Goal: Use online tool/utility: Utilize a website feature to perform a specific function

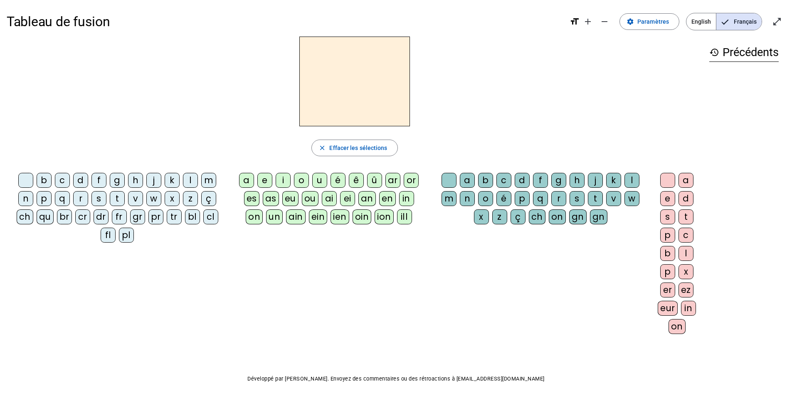
click at [45, 181] on div "b" at bounding box center [44, 180] width 15 height 15
click at [298, 183] on div "o" at bounding box center [301, 180] width 15 height 15
click at [592, 183] on div "l" at bounding box center [631, 180] width 15 height 15
click at [94, 205] on div "s" at bounding box center [98, 198] width 15 height 15
click at [283, 181] on div "i" at bounding box center [283, 180] width 15 height 15
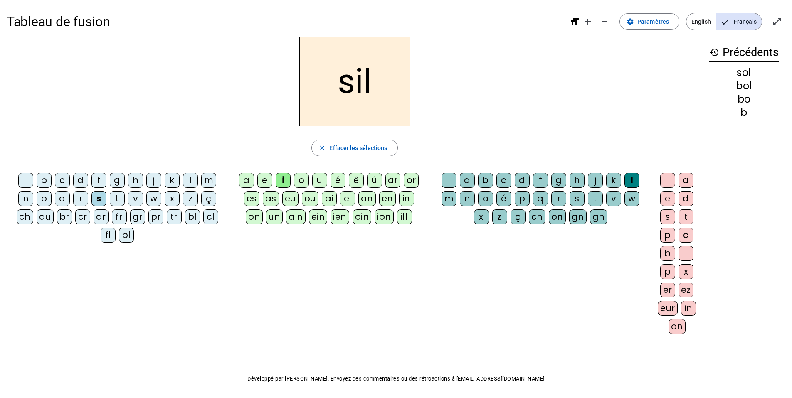
click at [449, 178] on div at bounding box center [449, 180] width 15 height 15
click at [30, 197] on div "n" at bounding box center [25, 198] width 15 height 15
click at [256, 182] on letter-bubble "a" at bounding box center [248, 182] width 18 height 18
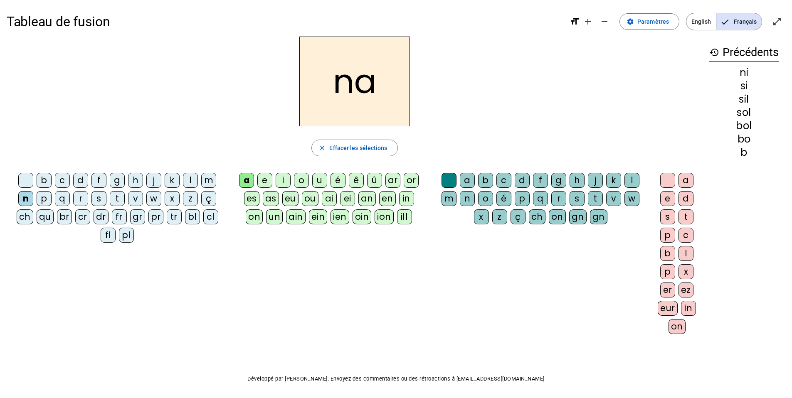
click at [258, 182] on div "e" at bounding box center [264, 180] width 15 height 15
click at [185, 183] on div "l" at bounding box center [190, 180] width 15 height 15
click at [244, 178] on div "a" at bounding box center [246, 180] width 15 height 15
click at [134, 205] on div "v" at bounding box center [135, 198] width 15 height 15
click at [120, 198] on div "t" at bounding box center [117, 198] width 15 height 15
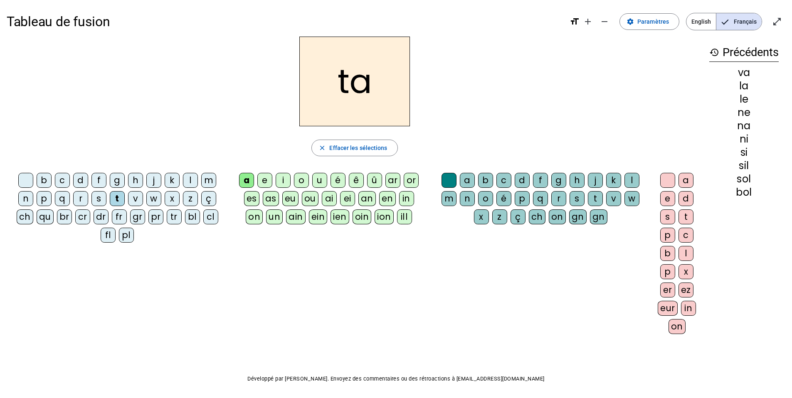
click at [258, 185] on div "e" at bounding box center [264, 180] width 15 height 15
click at [84, 185] on div "d" at bounding box center [80, 180] width 15 height 15
click at [210, 182] on div "m" at bounding box center [208, 180] width 15 height 15
click at [245, 180] on div "a" at bounding box center [246, 180] width 15 height 15
click at [592, 184] on div "l" at bounding box center [631, 180] width 15 height 15
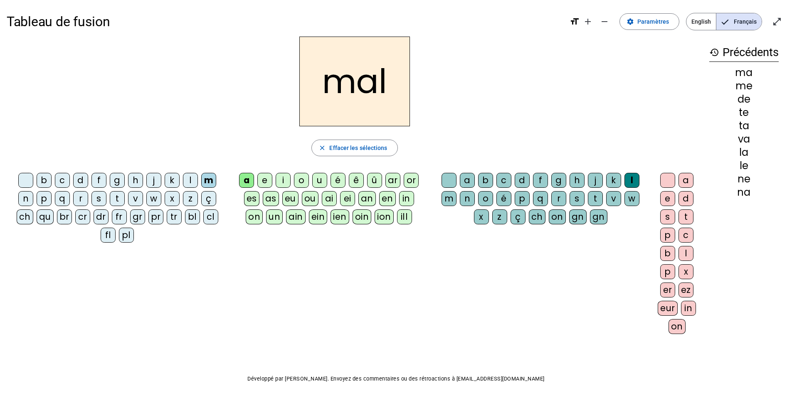
click at [45, 180] on div "b" at bounding box center [44, 180] width 15 height 15
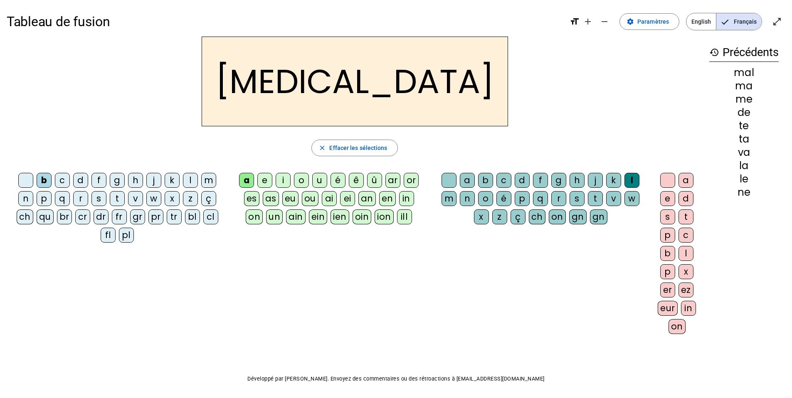
click at [515, 184] on div "d" at bounding box center [522, 180] width 15 height 15
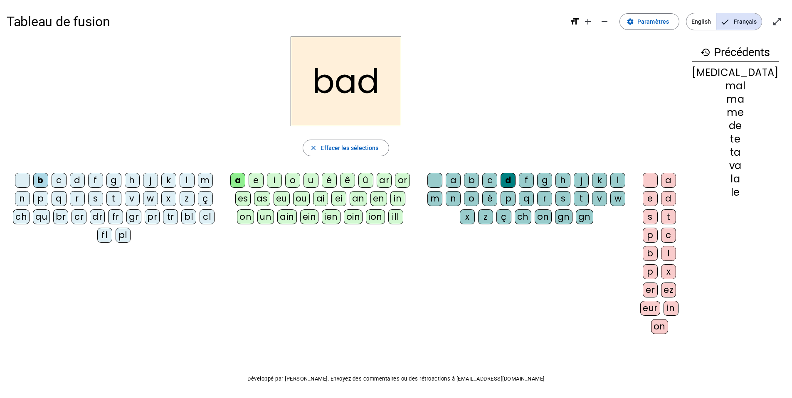
click at [501, 182] on letter-bubble "c" at bounding box center [491, 182] width 18 height 18
